Goal: Task Accomplishment & Management: Use online tool/utility

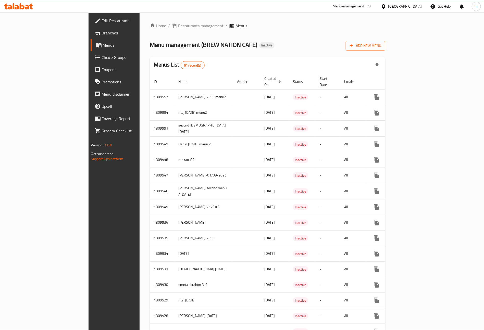
click at [354, 44] on icon "button" at bounding box center [351, 45] width 5 height 5
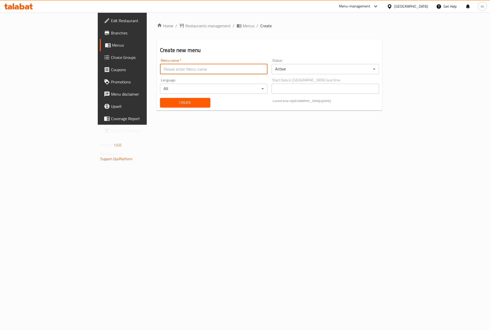
click at [160, 70] on input "text" at bounding box center [213, 69] width 107 height 10
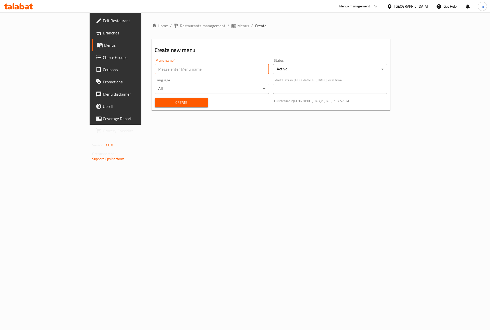
type input "[PERSON_NAME] [DATE]"
click at [330, 68] on body "​ Menu-management [GEOGRAPHIC_DATA] Get Help m Edit Restaurant Branches Menus C…" at bounding box center [245, 170] width 490 height 317
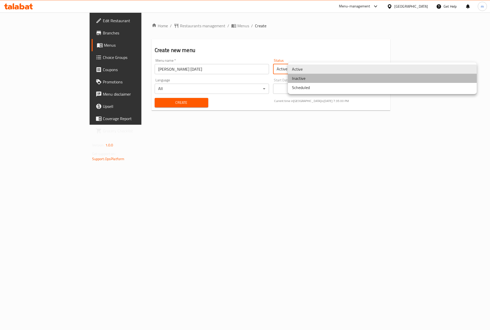
click at [328, 78] on li "Inactive" at bounding box center [382, 78] width 189 height 9
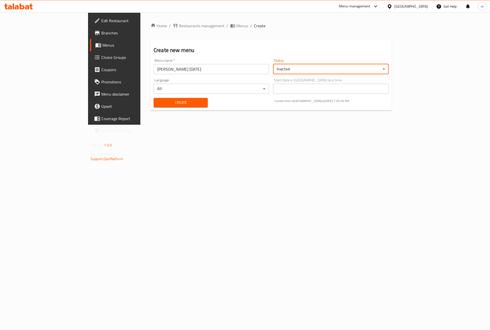
click at [158, 100] on span "Create" at bounding box center [181, 102] width 46 height 6
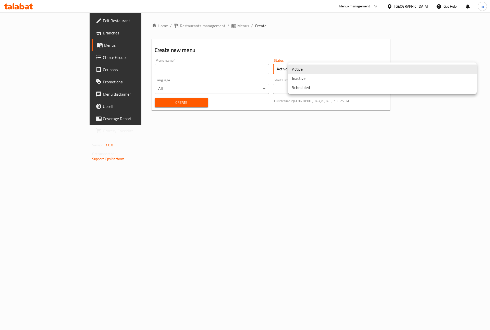
click at [314, 64] on body "​ Menu-management [GEOGRAPHIC_DATA] Get Help m Edit Restaurant Branches Menus C…" at bounding box center [245, 170] width 490 height 317
click at [304, 80] on li "Inactive" at bounding box center [382, 78] width 189 height 9
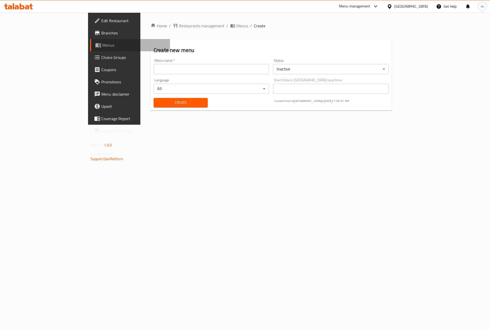
click at [102, 45] on span "Menus" at bounding box center [133, 45] width 63 height 6
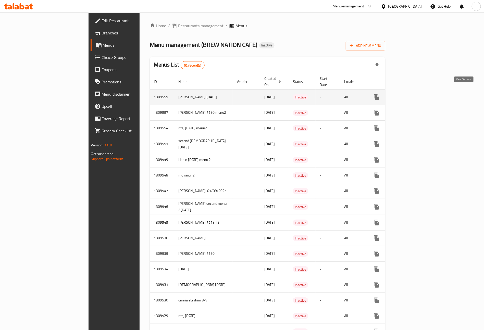
click at [416, 94] on icon "enhanced table" at bounding box center [413, 97] width 6 height 6
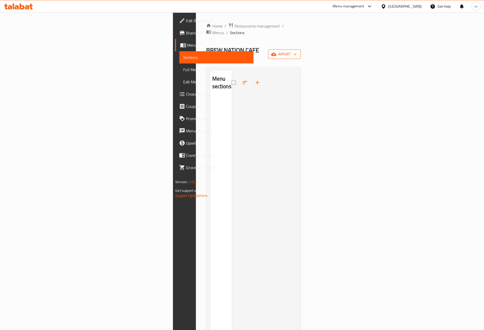
click at [297, 51] on span "import" at bounding box center [284, 54] width 24 height 6
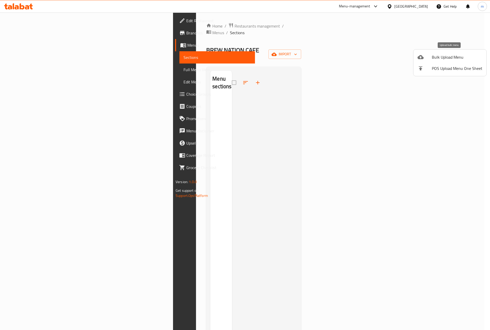
click at [449, 54] on span "Bulk Upload Menu" at bounding box center [456, 57] width 50 height 6
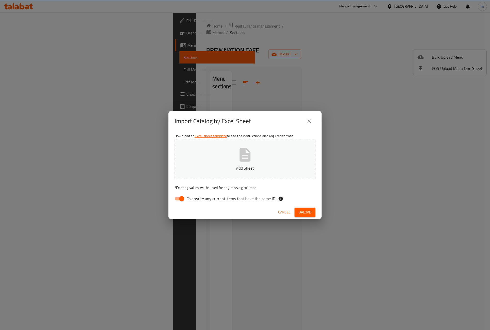
click at [232, 164] on button "Add Sheet" at bounding box center [244, 159] width 141 height 40
click at [183, 197] on input "Overwrite any current items that have the same ID." at bounding box center [181, 199] width 29 height 10
checkbox input "false"
click at [299, 208] on button "Upload" at bounding box center [304, 212] width 21 height 9
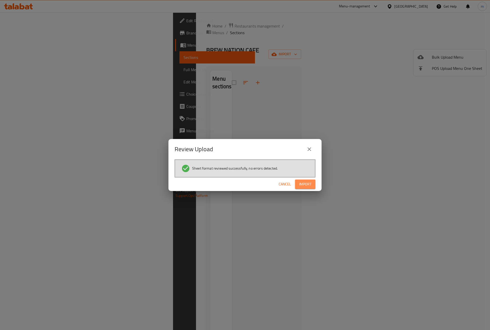
click at [304, 185] on span "Import" at bounding box center [305, 184] width 12 height 6
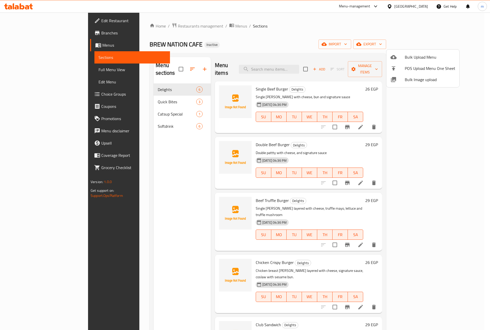
drag, startPoint x: 467, startPoint y: 183, endPoint x: 464, endPoint y: 194, distance: 11.4
click at [464, 194] on div at bounding box center [245, 165] width 490 height 330
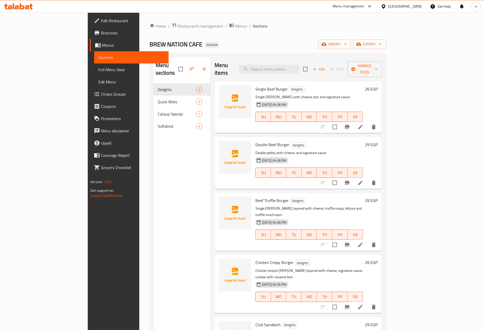
click at [102, 44] on span "Menus" at bounding box center [133, 45] width 62 height 6
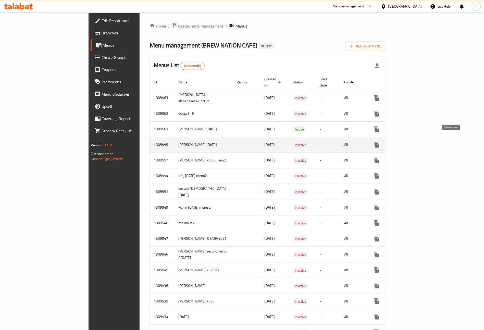
click at [404, 142] on icon "enhanced table" at bounding box center [401, 145] width 6 height 6
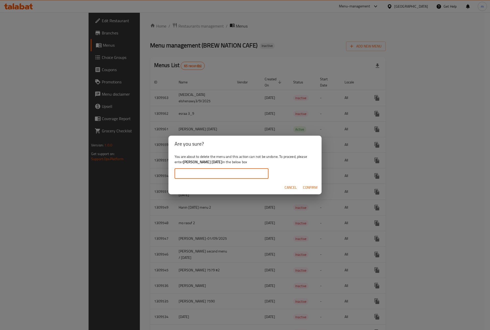
click at [243, 174] on input "text" at bounding box center [221, 174] width 94 height 10
type input "m"
type input "[PERSON_NAME] [DATE]"
click at [304, 184] on span "Confirm" at bounding box center [310, 187] width 15 height 6
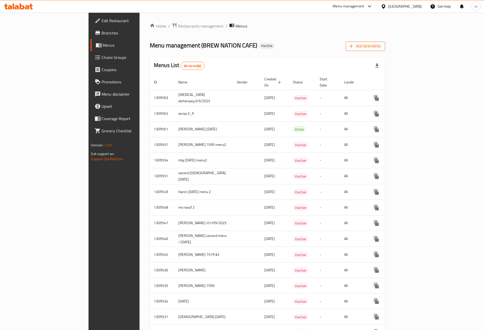
click at [381, 47] on span "Add New Menu" at bounding box center [365, 46] width 31 height 6
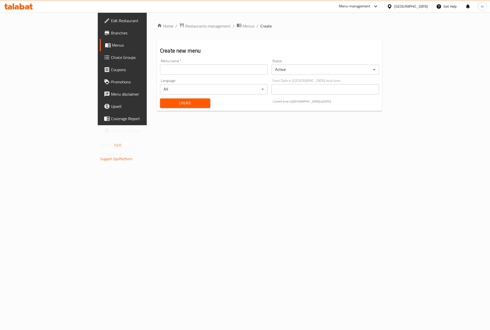
click at [160, 69] on input "text" at bounding box center [213, 70] width 107 height 10
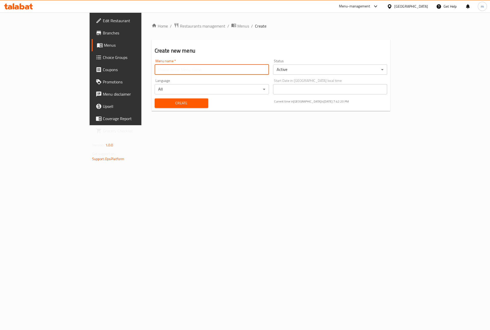
type input "[PERSON_NAME] [DATE]"
click at [297, 70] on body "​ Menu-management [GEOGRAPHIC_DATA] Get Help m Edit Restaurant Branches Menus C…" at bounding box center [245, 170] width 490 height 317
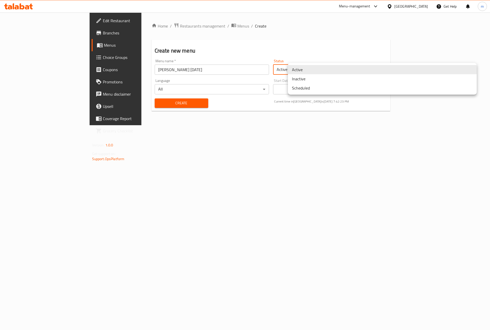
click at [311, 80] on li "Inactive" at bounding box center [382, 78] width 189 height 9
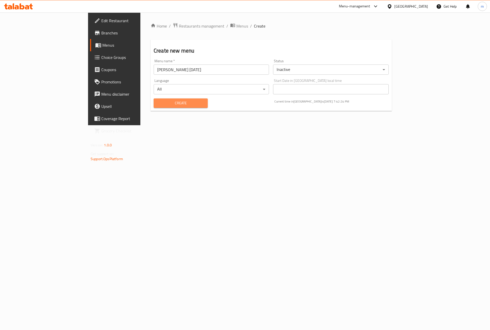
click at [158, 101] on span "Create" at bounding box center [181, 103] width 46 height 6
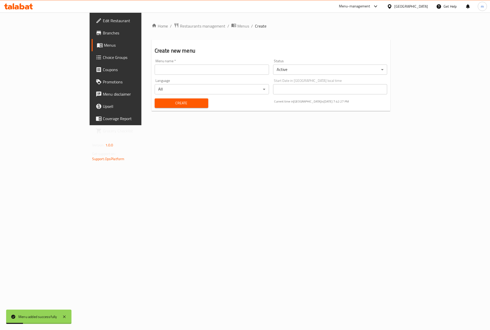
click at [104, 45] on span "Menus" at bounding box center [135, 45] width 63 height 6
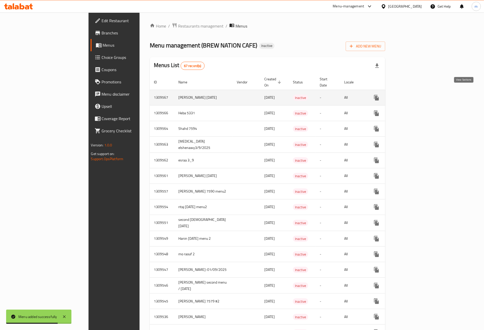
click at [416, 95] on icon "enhanced table" at bounding box center [413, 98] width 6 height 6
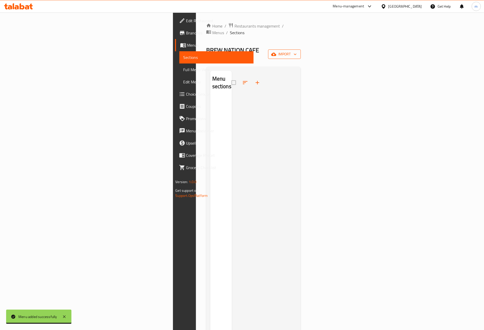
click at [276, 52] on icon "button" at bounding box center [273, 54] width 5 height 5
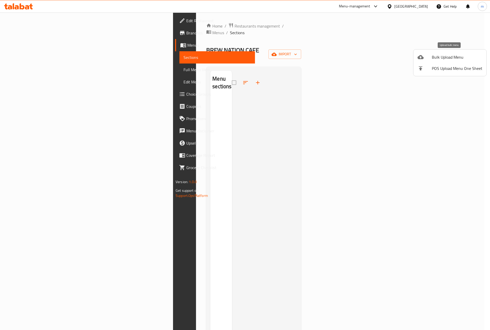
click at [438, 59] on span "Bulk Upload Menu" at bounding box center [456, 57] width 50 height 6
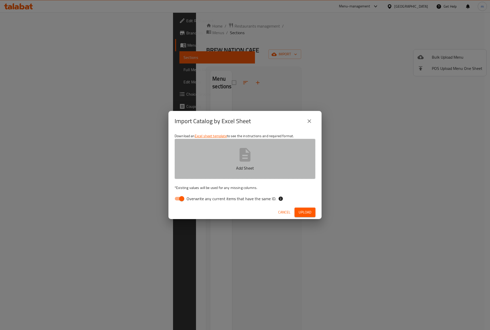
click at [255, 158] on button "Add Sheet" at bounding box center [244, 159] width 141 height 40
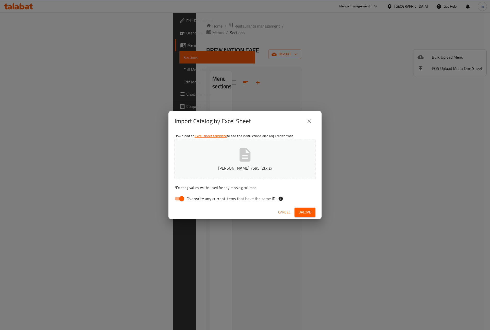
click at [182, 198] on input "Overwrite any current items that have the same ID." at bounding box center [181, 199] width 29 height 10
checkbox input "false"
click at [309, 213] on span "Upload" at bounding box center [304, 212] width 13 height 6
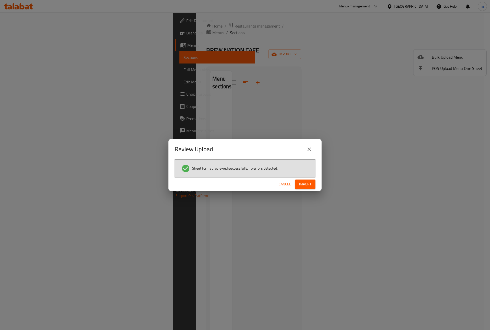
click at [305, 188] on button "Import" at bounding box center [305, 183] width 20 height 9
